Goal: Task Accomplishment & Management: Use online tool/utility

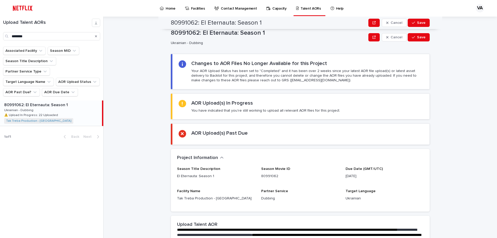
scroll to position [207, 0]
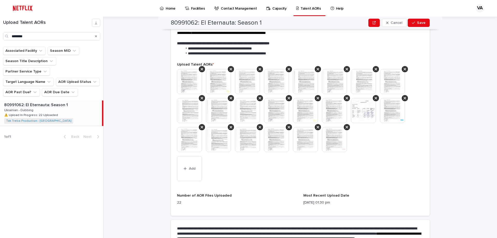
click at [188, 83] on img at bounding box center [189, 81] width 25 height 25
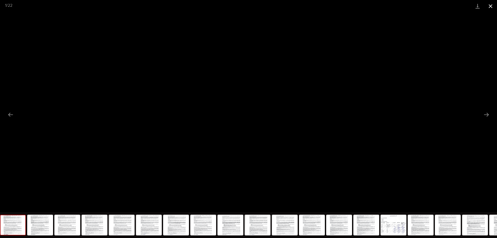
click at [493, 7] on button "Close gallery" at bounding box center [490, 6] width 13 height 12
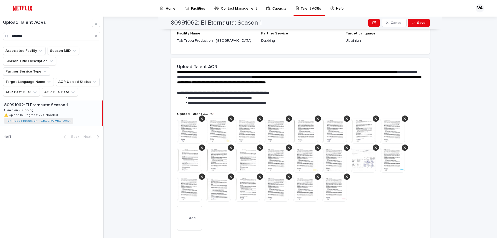
scroll to position [259, 0]
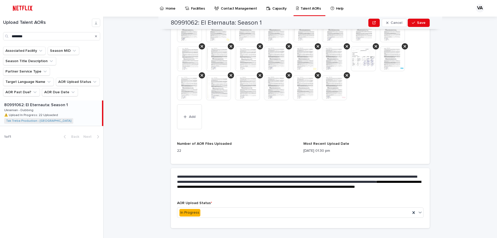
click at [188, 34] on img at bounding box center [189, 29] width 25 height 25
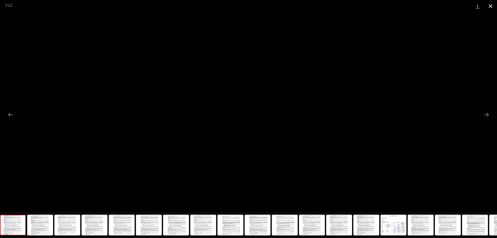
click at [492, 7] on button "Close gallery" at bounding box center [490, 6] width 13 height 12
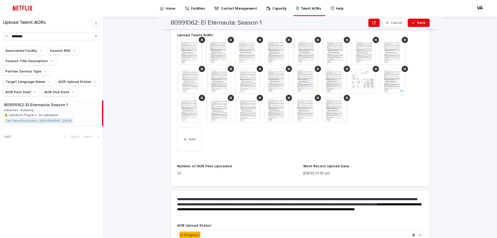
scroll to position [207, 0]
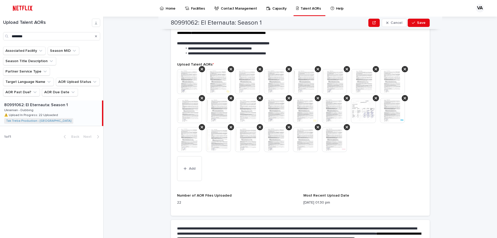
click at [245, 84] on img at bounding box center [247, 81] width 25 height 25
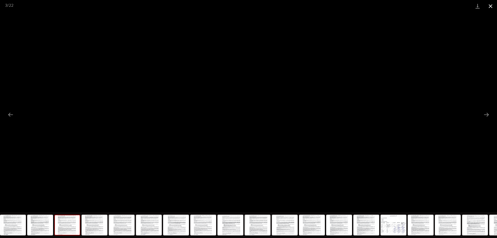
click at [491, 2] on button "Close gallery" at bounding box center [490, 6] width 13 height 12
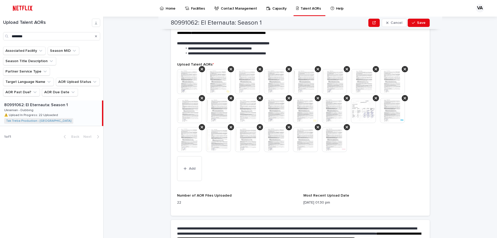
click at [282, 80] on img at bounding box center [276, 81] width 25 height 25
click at [278, 82] on img at bounding box center [276, 81] width 25 height 25
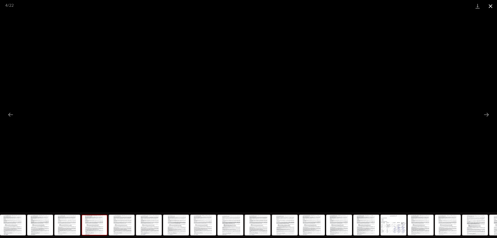
click at [492, 5] on button "Close gallery" at bounding box center [490, 6] width 13 height 12
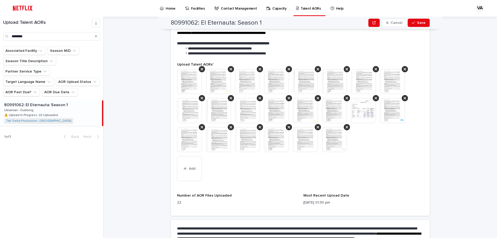
click at [332, 80] on img at bounding box center [334, 81] width 25 height 25
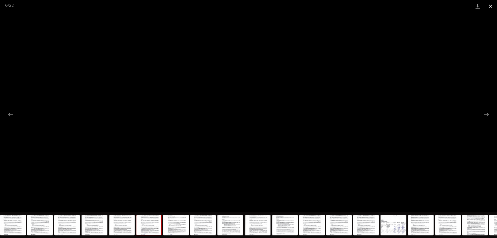
drag, startPoint x: 490, startPoint y: 4, endPoint x: 486, endPoint y: 10, distance: 7.3
click at [491, 4] on button "Close gallery" at bounding box center [490, 6] width 13 height 12
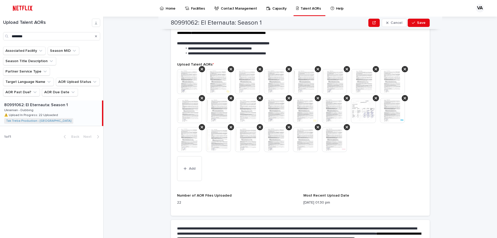
click at [387, 79] on img at bounding box center [392, 81] width 25 height 25
click at [390, 83] on img at bounding box center [392, 81] width 25 height 25
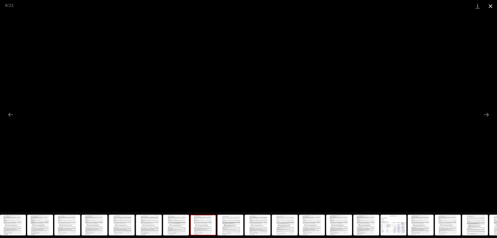
click at [487, 6] on button "Close gallery" at bounding box center [490, 6] width 13 height 12
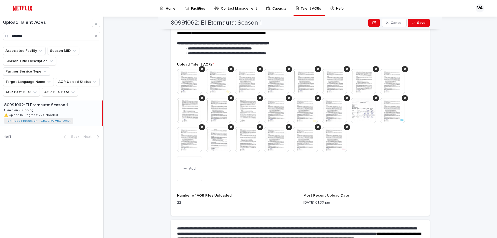
click at [192, 112] on img at bounding box center [189, 110] width 25 height 25
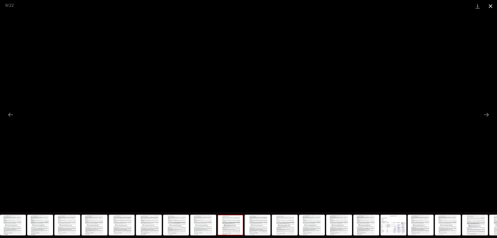
drag, startPoint x: 491, startPoint y: 5, endPoint x: 488, endPoint y: 8, distance: 4.2
click at [491, 5] on button "Close gallery" at bounding box center [490, 6] width 13 height 12
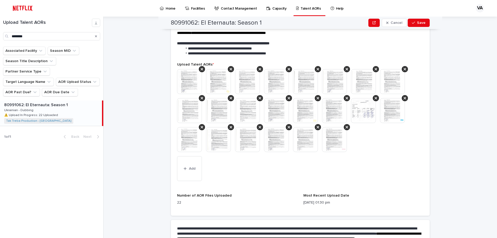
click at [218, 111] on img at bounding box center [218, 110] width 25 height 25
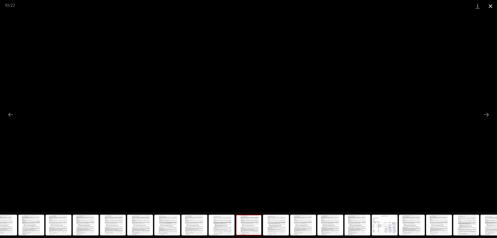
click at [493, 5] on button "Close gallery" at bounding box center [490, 6] width 13 height 12
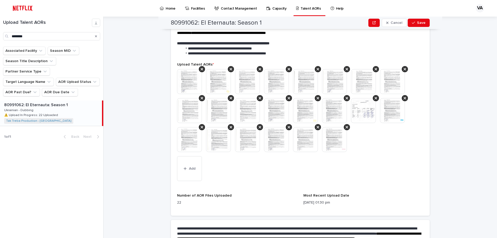
click at [246, 116] on img at bounding box center [247, 110] width 25 height 25
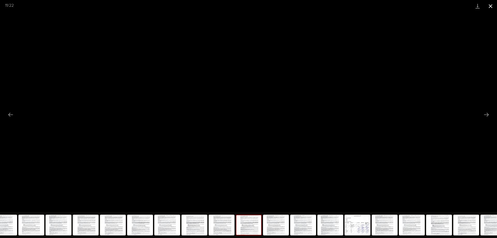
click at [493, 3] on button "Close gallery" at bounding box center [490, 6] width 13 height 12
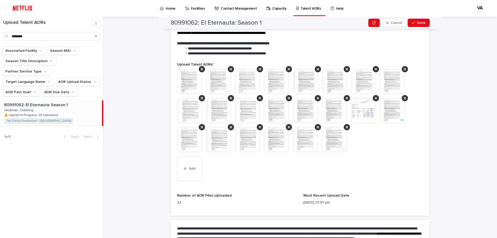
click at [279, 113] on img at bounding box center [276, 110] width 25 height 25
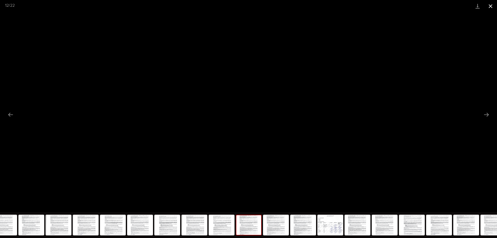
click at [490, 6] on button "Close gallery" at bounding box center [490, 6] width 13 height 12
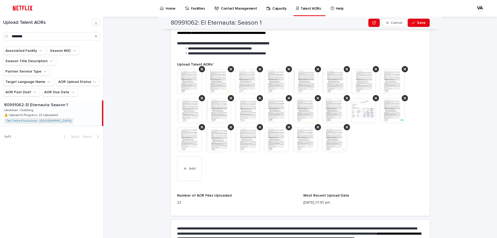
click at [278, 112] on img at bounding box center [276, 110] width 25 height 25
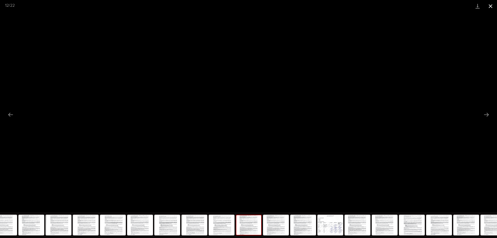
click at [490, 6] on button "Close gallery" at bounding box center [490, 6] width 13 height 12
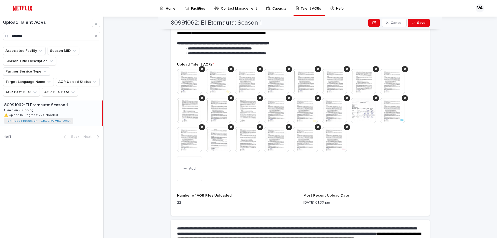
click at [277, 106] on img at bounding box center [276, 110] width 25 height 25
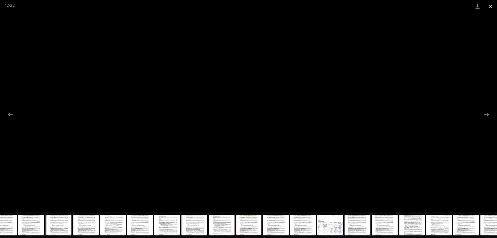
click at [489, 6] on button "Close gallery" at bounding box center [490, 6] width 13 height 12
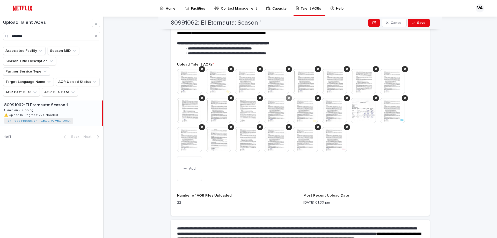
click at [288, 97] on icon at bounding box center [289, 98] width 3 height 3
click at [346, 98] on icon at bounding box center [347, 98] width 3 height 4
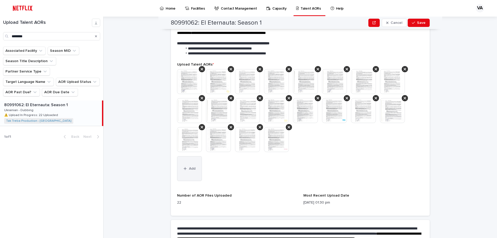
click at [196, 164] on button "Add" at bounding box center [189, 168] width 25 height 25
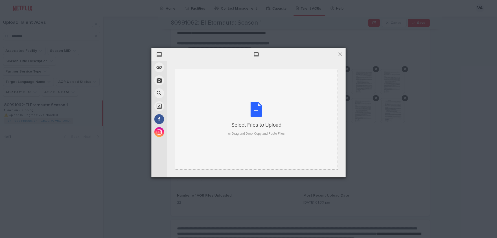
click at [271, 117] on div "Select Files to Upload or Drag and Drop, Copy and Paste Files" at bounding box center [256, 119] width 57 height 34
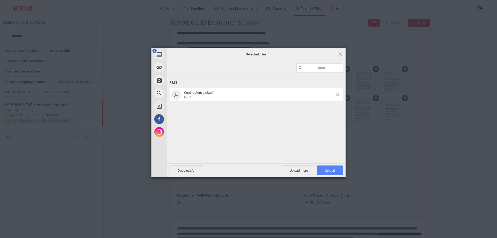
click at [329, 170] on span "Upload 1" at bounding box center [330, 171] width 10 height 4
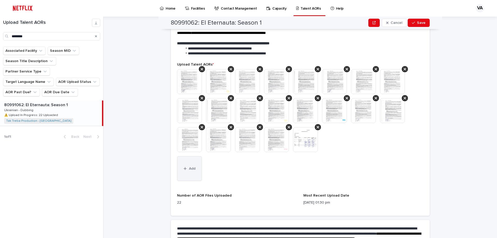
click at [189, 165] on button "Add" at bounding box center [189, 168] width 25 height 25
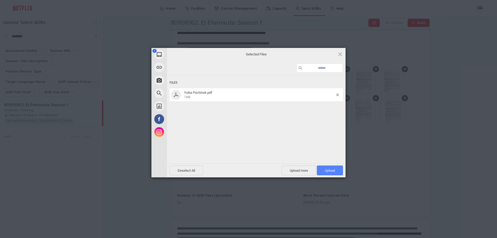
click at [335, 169] on span "Upload 1" at bounding box center [330, 171] width 10 height 4
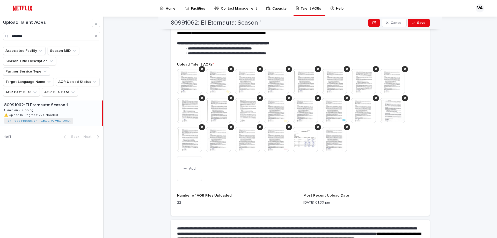
click at [333, 141] on img at bounding box center [334, 139] width 25 height 25
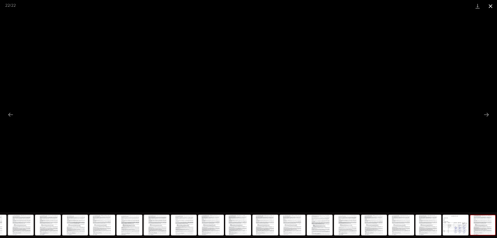
click at [492, 5] on button "Close gallery" at bounding box center [490, 6] width 13 height 12
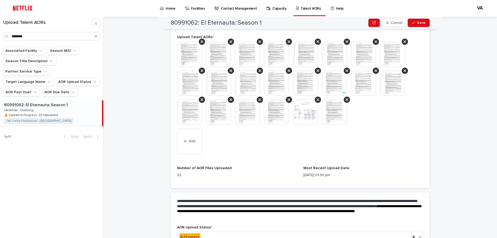
scroll to position [268, 0]
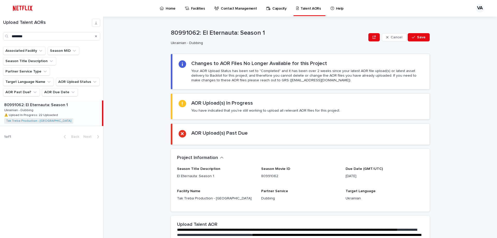
scroll to position [130, 0]
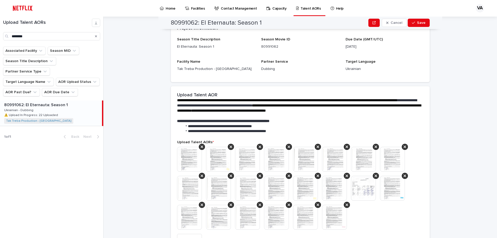
click at [332, 186] on img at bounding box center [363, 188] width 25 height 25
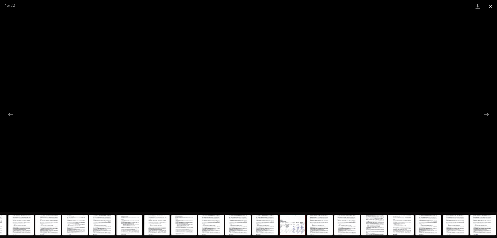
click at [332, 7] on button "Close gallery" at bounding box center [490, 6] width 13 height 12
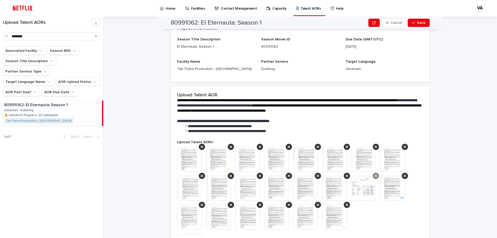
click at [332, 177] on div at bounding box center [376, 176] width 6 height 6
click at [282, 189] on img at bounding box center [276, 188] width 25 height 25
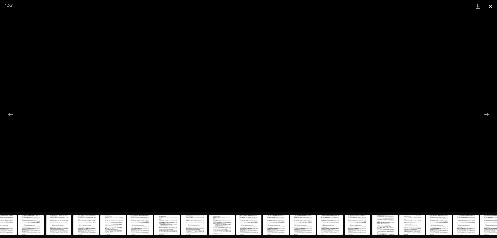
click at [332, 8] on button "Close gallery" at bounding box center [490, 6] width 13 height 12
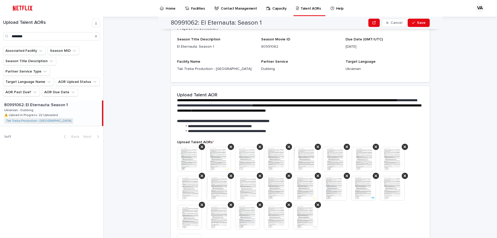
click at [272, 189] on img at bounding box center [276, 188] width 25 height 25
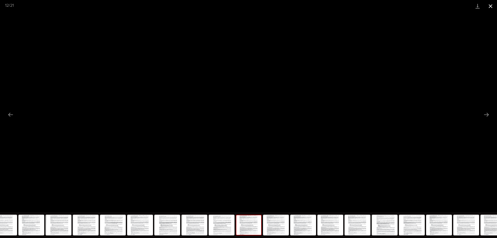
click at [332, 7] on button "Close gallery" at bounding box center [490, 6] width 13 height 12
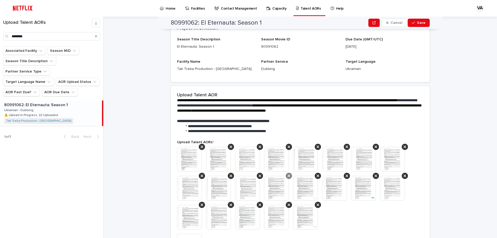
click at [286, 177] on div at bounding box center [289, 176] width 6 height 6
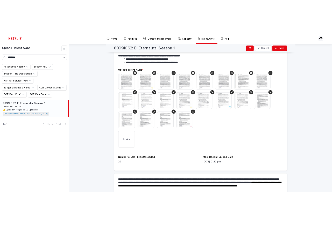
scroll to position [268, 0]
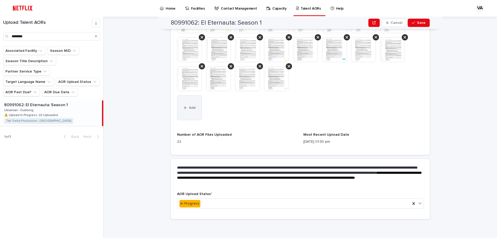
click at [192, 104] on button "Add" at bounding box center [189, 107] width 25 height 25
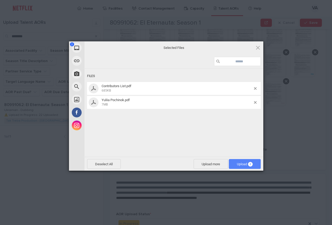
click at [242, 166] on span "Upload 2" at bounding box center [245, 164] width 16 height 4
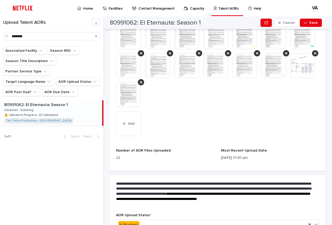
scroll to position [325, 0]
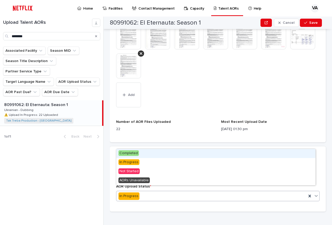
click at [132, 154] on span "Completed" at bounding box center [128, 153] width 20 height 6
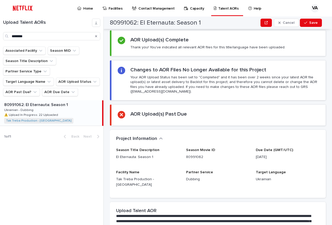
scroll to position [0, 0]
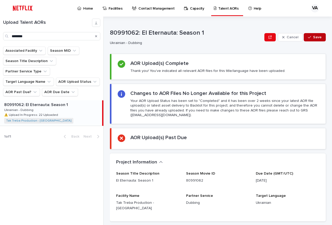
click at [309, 34] on button "Save" at bounding box center [315, 37] width 22 height 8
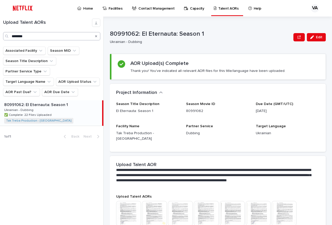
drag, startPoint x: 97, startPoint y: 37, endPoint x: 85, endPoint y: 36, distance: 12.2
click at [97, 37] on icon "Search" at bounding box center [96, 36] width 2 height 3
click at [82, 36] on input "Search" at bounding box center [51, 36] width 97 height 8
paste input "**********"
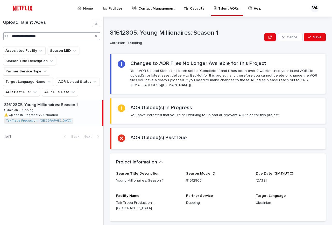
type input "**********"
click at [61, 103] on div "81612805: Young Millionaires: Season 1 81612805: Young Millionaires: Season 1 U…" at bounding box center [51, 113] width 102 height 25
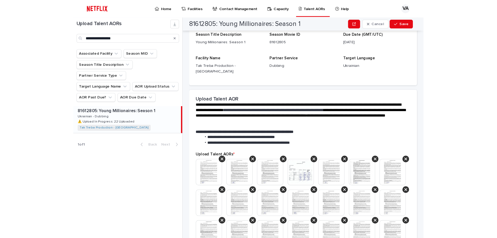
scroll to position [181, 0]
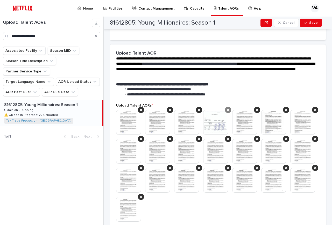
click at [227, 108] on icon at bounding box center [228, 110] width 3 height 4
click at [127, 116] on img at bounding box center [128, 122] width 25 height 25
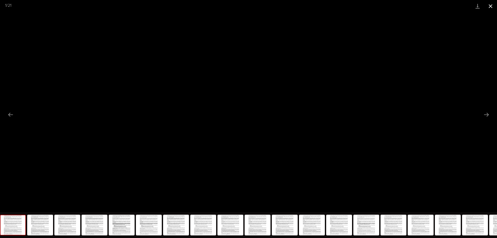
drag, startPoint x: 491, startPoint y: 7, endPoint x: 484, endPoint y: 11, distance: 7.7
click at [332, 7] on button "Close gallery" at bounding box center [490, 6] width 13 height 12
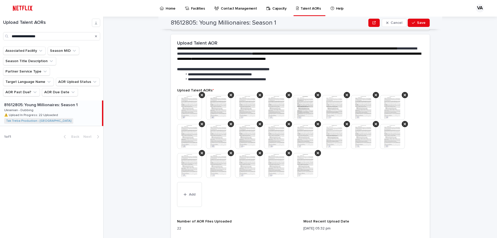
click at [213, 112] on img at bounding box center [218, 107] width 25 height 25
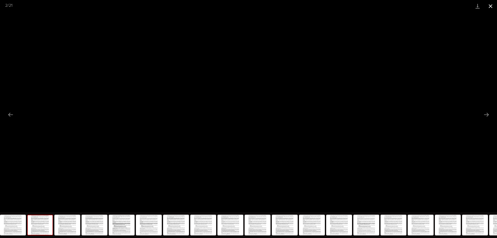
click at [332, 7] on button "Close gallery" at bounding box center [490, 6] width 13 height 12
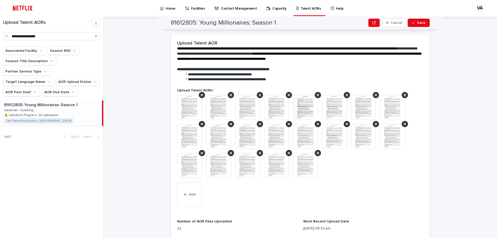
click at [243, 106] on img at bounding box center [247, 107] width 25 height 25
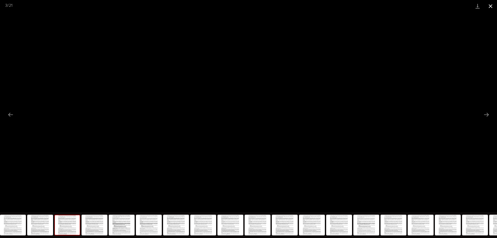
click at [332, 6] on button "Close gallery" at bounding box center [490, 6] width 13 height 12
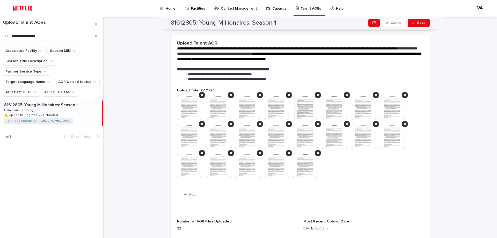
click at [270, 112] on img at bounding box center [276, 107] width 25 height 25
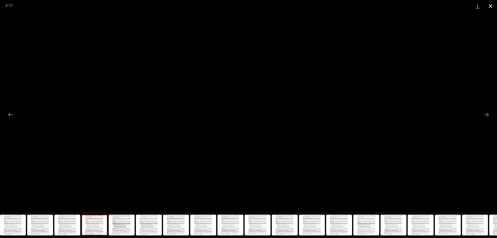
click at [332, 5] on button "Close gallery" at bounding box center [490, 6] width 13 height 12
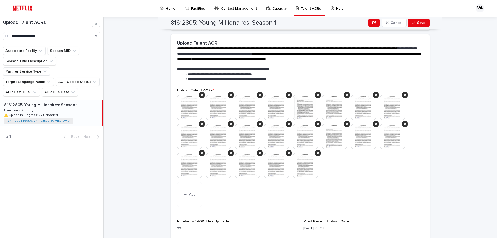
click at [305, 106] on img at bounding box center [305, 107] width 25 height 25
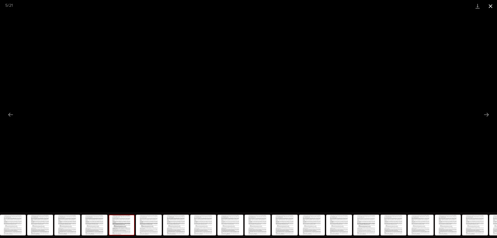
click at [332, 3] on button "Close gallery" at bounding box center [490, 6] width 13 height 12
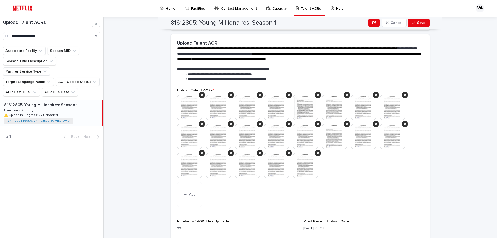
click at [332, 109] on img at bounding box center [334, 107] width 25 height 25
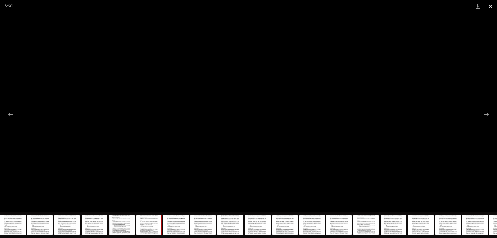
click at [332, 5] on button "Close gallery" at bounding box center [490, 6] width 13 height 12
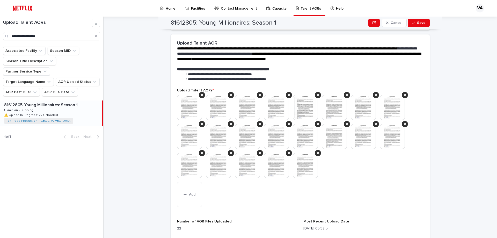
click at [332, 112] on img at bounding box center [392, 107] width 25 height 25
click at [332, 108] on img at bounding box center [392, 107] width 25 height 25
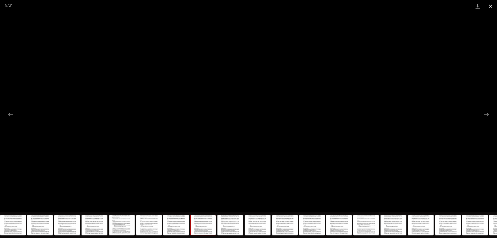
click at [332, 4] on button "Close gallery" at bounding box center [490, 6] width 13 height 12
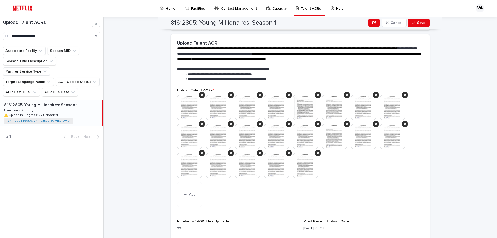
click at [332, 103] on img at bounding box center [363, 107] width 25 height 25
click at [332, 112] on img at bounding box center [363, 107] width 25 height 25
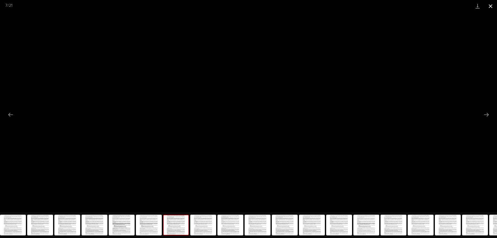
click at [332, 5] on button "Close gallery" at bounding box center [490, 6] width 13 height 12
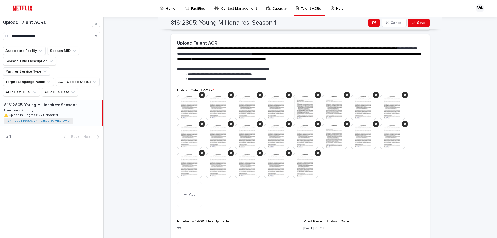
click at [328, 109] on img at bounding box center [334, 107] width 25 height 25
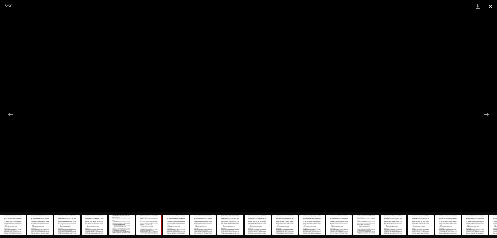
click at [332, 6] on button "Close gallery" at bounding box center [490, 6] width 13 height 12
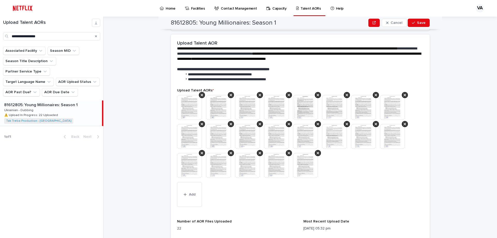
click at [183, 137] on img at bounding box center [189, 136] width 25 height 25
click at [188, 138] on img at bounding box center [189, 136] width 25 height 25
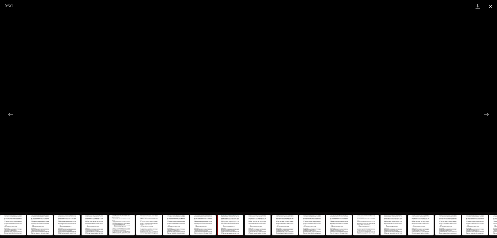
click at [332, 5] on button "Close gallery" at bounding box center [490, 6] width 13 height 12
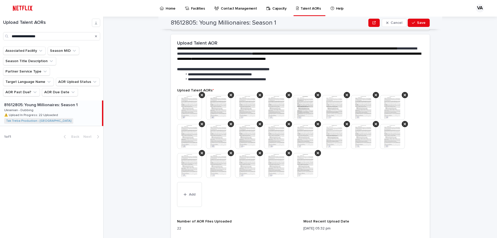
click at [220, 135] on img at bounding box center [218, 136] width 25 height 25
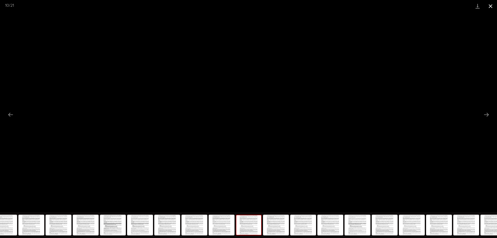
click at [332, 7] on button "Close gallery" at bounding box center [490, 6] width 13 height 12
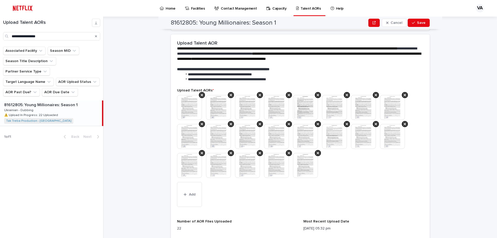
click at [245, 135] on img at bounding box center [247, 136] width 25 height 25
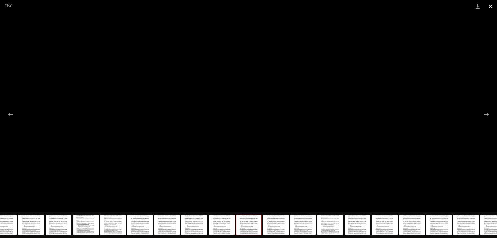
click at [332, 6] on button "Close gallery" at bounding box center [490, 6] width 13 height 12
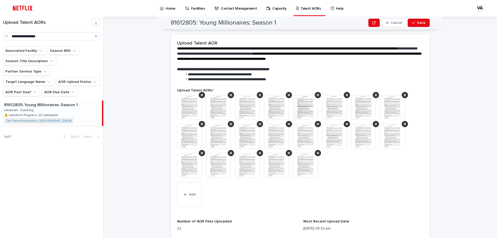
click at [279, 139] on img at bounding box center [276, 136] width 25 height 25
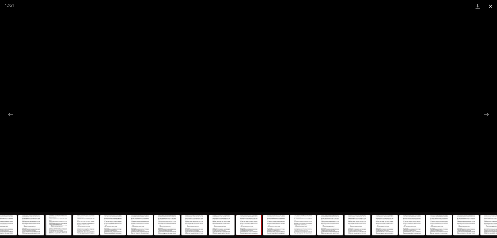
click at [332, 3] on button "Close gallery" at bounding box center [490, 6] width 13 height 12
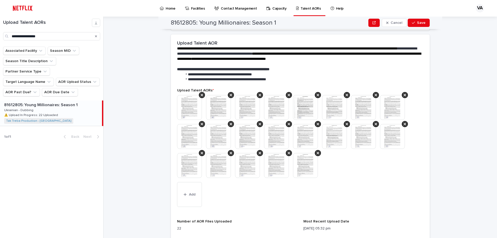
click at [304, 143] on img at bounding box center [305, 136] width 25 height 25
click at [307, 135] on img at bounding box center [305, 136] width 25 height 25
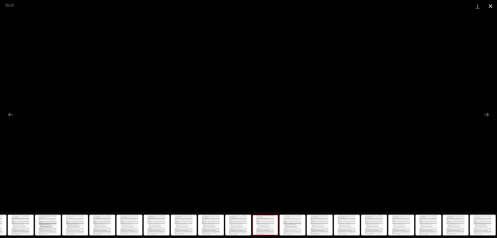
click at [332, 4] on button "Close gallery" at bounding box center [490, 6] width 13 height 12
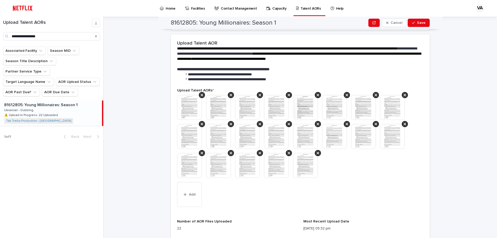
click at [332, 138] on img at bounding box center [334, 136] width 25 height 25
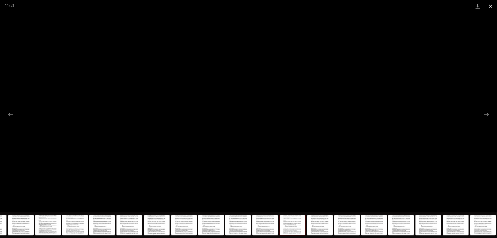
click at [332, 6] on button "Close gallery" at bounding box center [490, 6] width 13 height 12
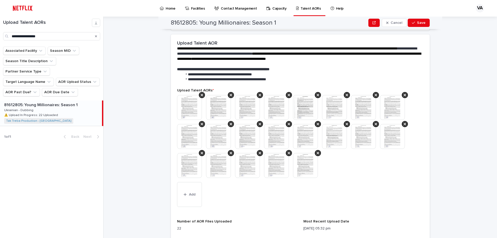
click at [332, 140] on img at bounding box center [363, 136] width 25 height 25
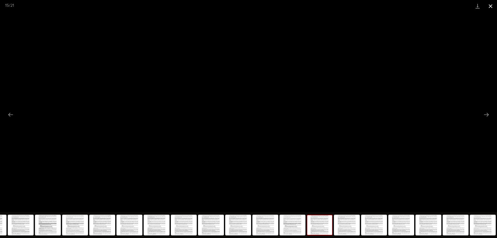
click at [332, 7] on button "Close gallery" at bounding box center [490, 6] width 13 height 12
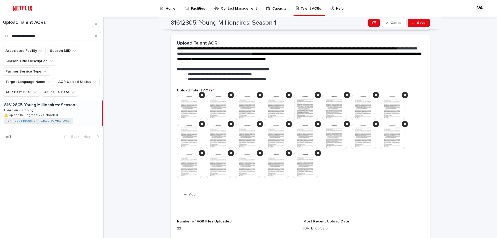
click at [332, 131] on img at bounding box center [392, 136] width 25 height 25
click at [332, 136] on img at bounding box center [392, 136] width 25 height 25
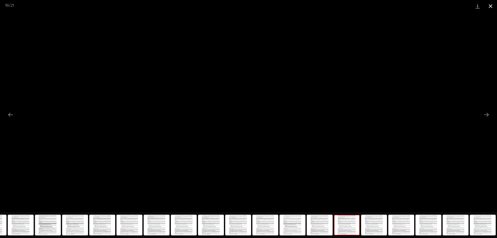
click at [332, 6] on button "Close gallery" at bounding box center [490, 6] width 13 height 12
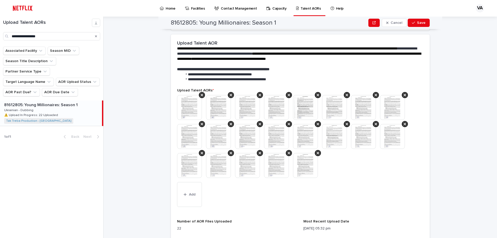
click at [186, 168] on img at bounding box center [189, 165] width 25 height 25
click at [189, 162] on img at bounding box center [189, 165] width 25 height 25
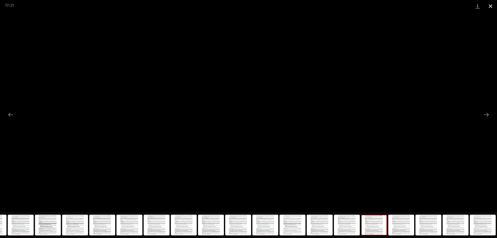
click at [332, 8] on button "Close gallery" at bounding box center [490, 6] width 13 height 12
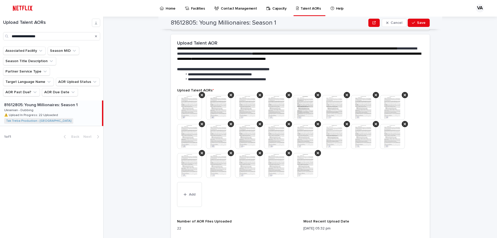
click at [217, 167] on img at bounding box center [218, 165] width 25 height 25
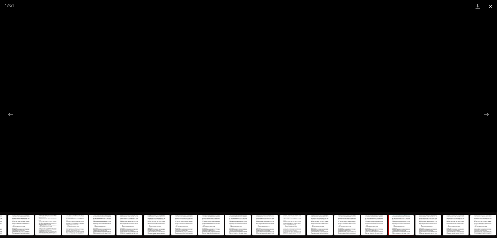
click at [332, 6] on button "Close gallery" at bounding box center [490, 6] width 13 height 12
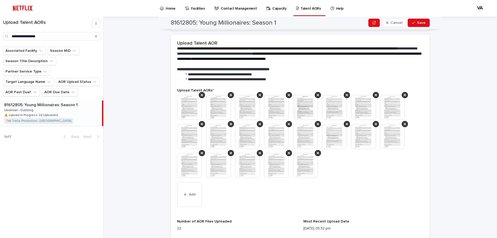
click at [246, 166] on img at bounding box center [247, 165] width 25 height 25
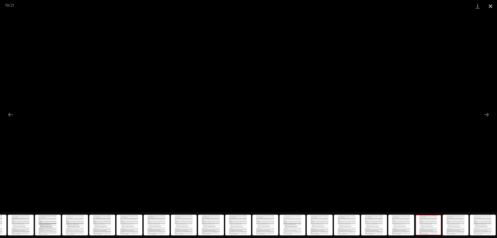
click at [332, 6] on button "Close gallery" at bounding box center [490, 6] width 13 height 12
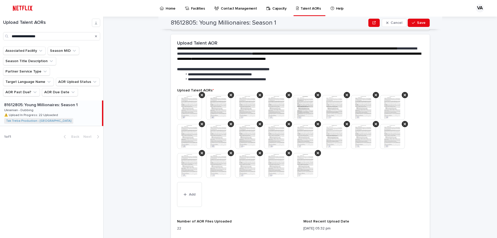
click at [278, 164] on img at bounding box center [276, 165] width 25 height 25
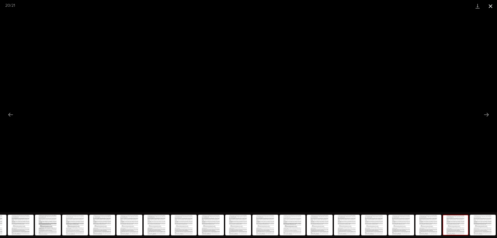
click at [332, 5] on button "Close gallery" at bounding box center [490, 6] width 13 height 12
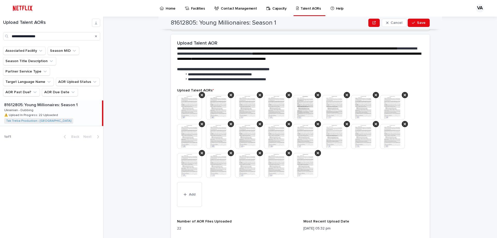
click at [275, 162] on img at bounding box center [276, 165] width 25 height 25
click at [274, 166] on body "**********" at bounding box center [248, 119] width 497 height 238
click at [276, 163] on img at bounding box center [276, 165] width 25 height 25
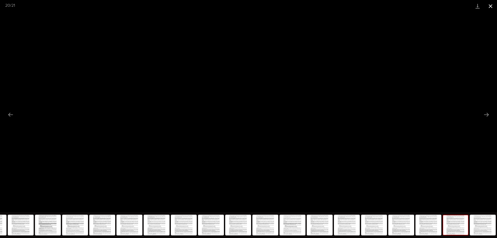
click at [332, 5] on button "Close gallery" at bounding box center [490, 6] width 13 height 12
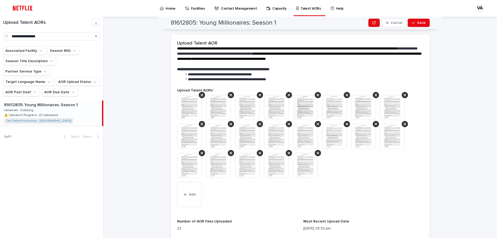
click at [281, 164] on img at bounding box center [276, 165] width 25 height 25
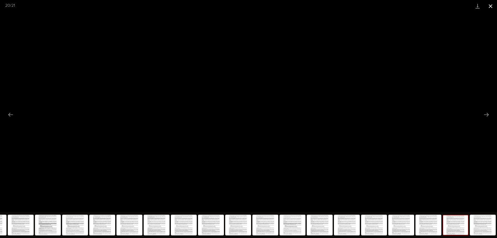
click at [332, 6] on button "Close gallery" at bounding box center [490, 6] width 13 height 12
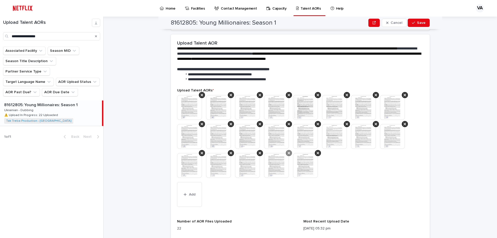
click at [288, 154] on icon at bounding box center [289, 153] width 3 height 4
click at [192, 199] on button "Add" at bounding box center [189, 194] width 25 height 25
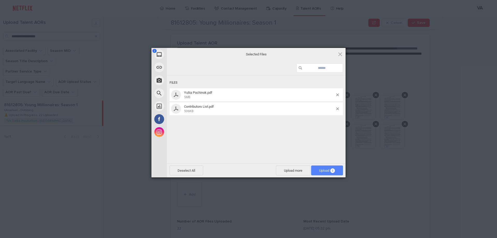
click at [329, 171] on span "Upload 2" at bounding box center [327, 171] width 16 height 4
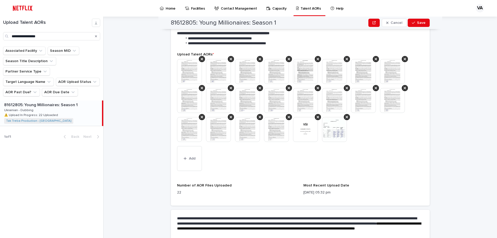
scroll to position [268, 0]
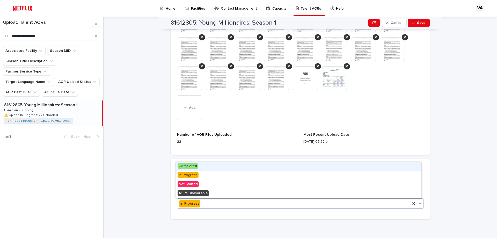
click at [188, 166] on span "Completed" at bounding box center [188, 166] width 20 height 6
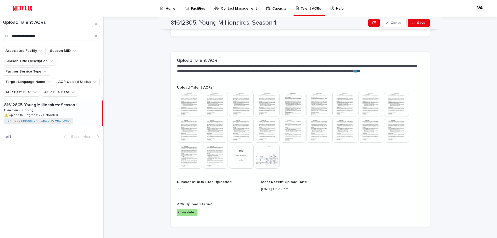
scroll to position [164, 0]
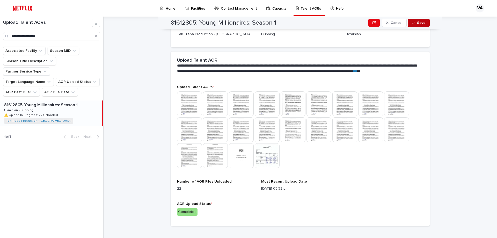
click at [332, 21] on span "Save" at bounding box center [421, 23] width 9 height 4
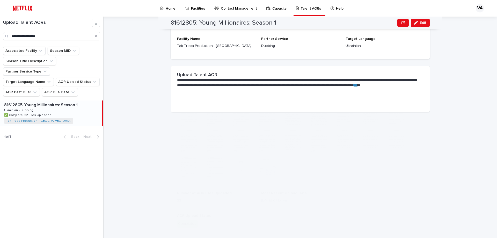
scroll to position [0, 0]
